Goal: Information Seeking & Learning: Learn about a topic

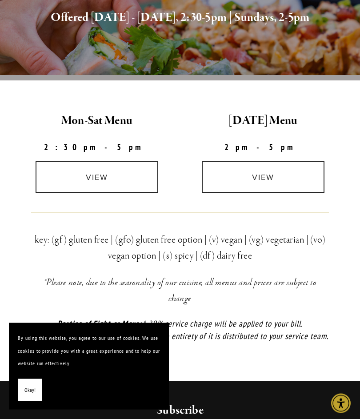
scroll to position [198, 0]
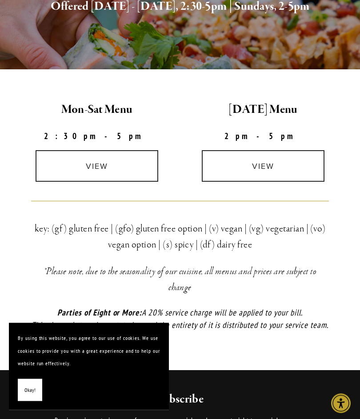
click at [106, 171] on link "view" at bounding box center [97, 167] width 123 height 32
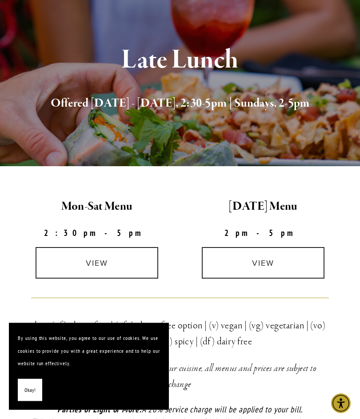
scroll to position [0, 0]
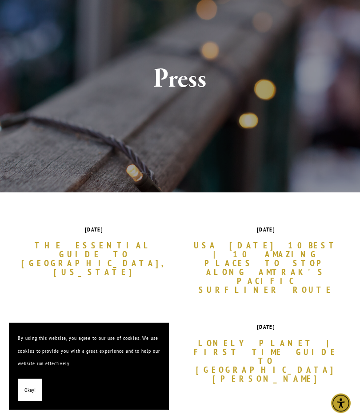
scroll to position [83, 0]
click at [115, 248] on link "The Essential Guide to San Luis Obispo, California" at bounding box center [93, 259] width 145 height 36
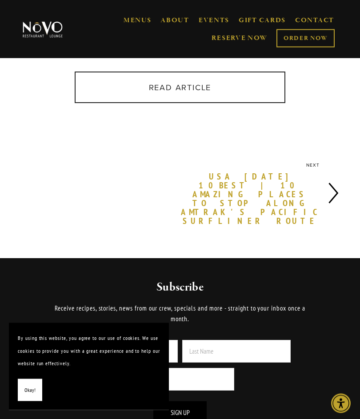
scroll to position [381, 0]
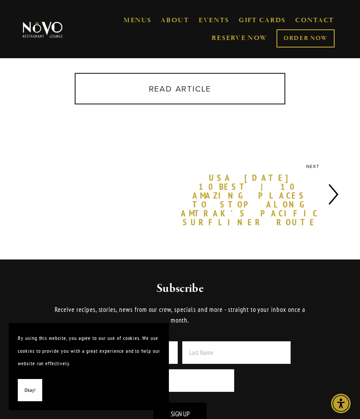
click at [239, 84] on link "Read Article" at bounding box center [180, 89] width 211 height 32
